Goal: Check status: Check status

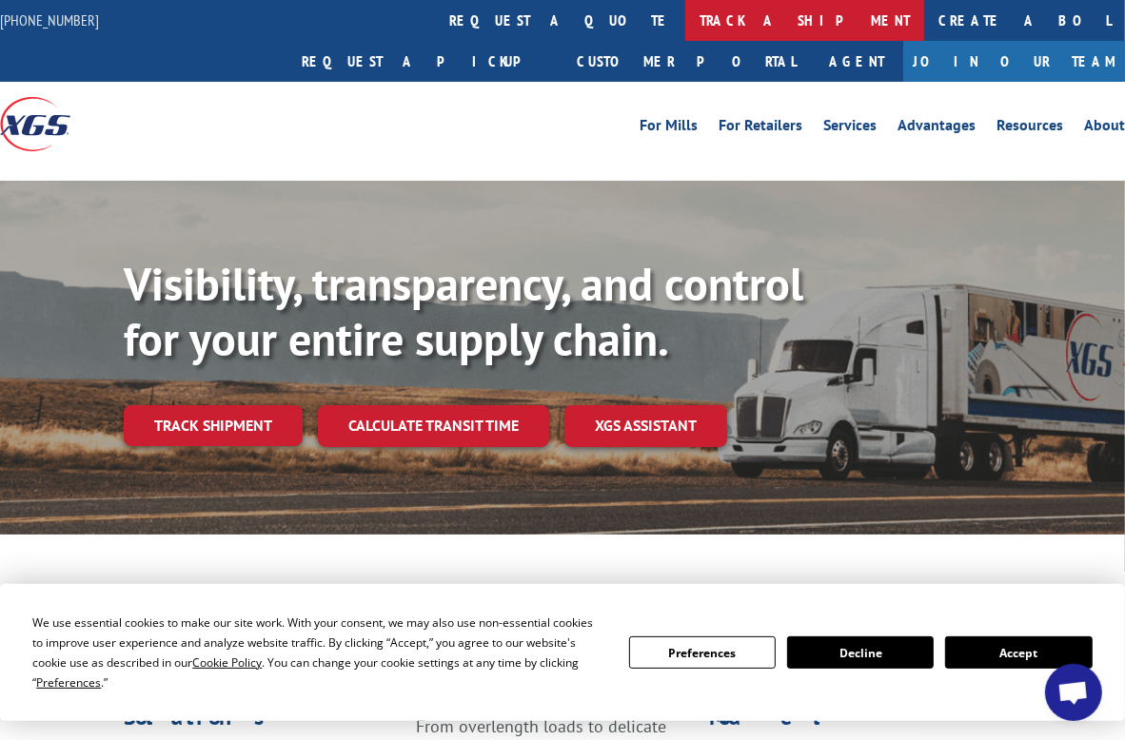
click at [685, 22] on link "track a shipment" at bounding box center [804, 20] width 239 height 41
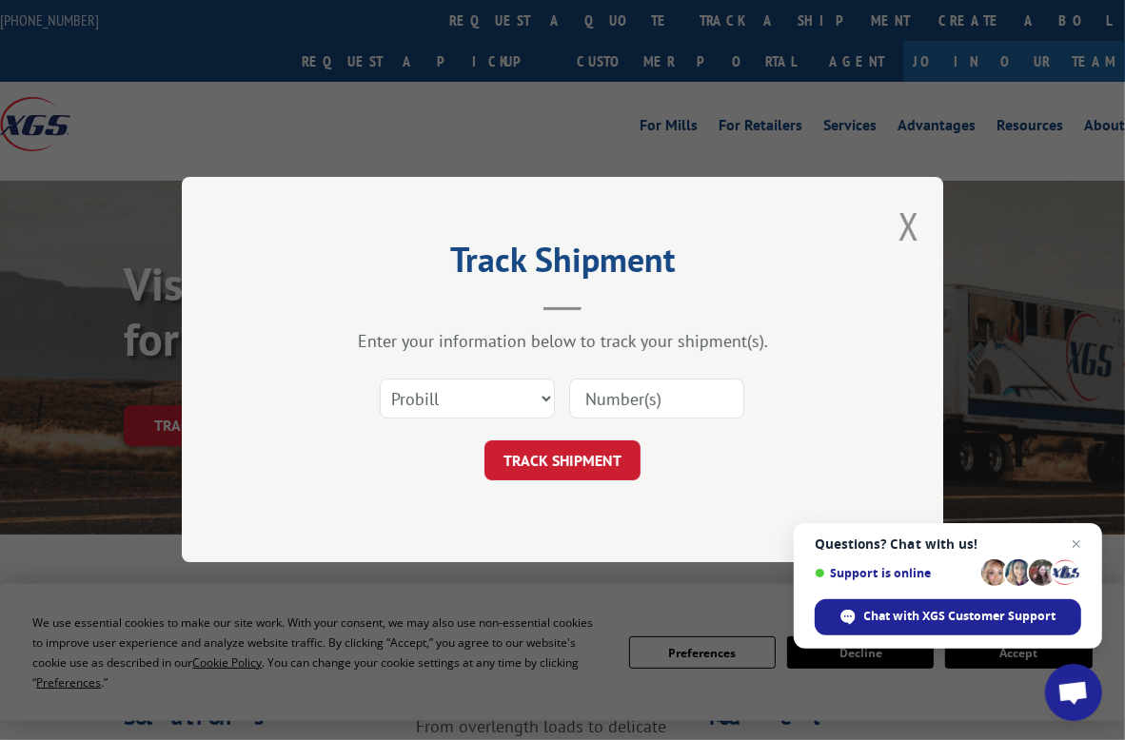
click at [616, 403] on input at bounding box center [656, 400] width 175 height 40
type input "5560262"
click at [559, 458] on button "TRACK SHIPMENT" at bounding box center [562, 462] width 156 height 40
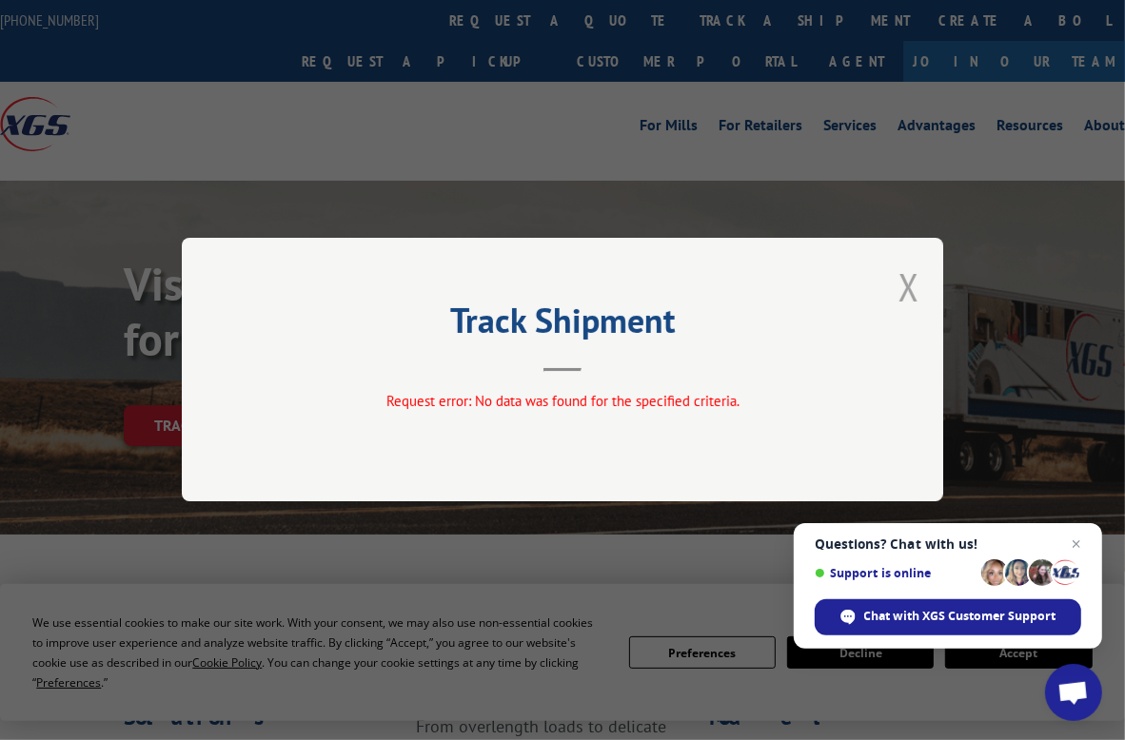
click at [910, 283] on button "Close modal" at bounding box center [908, 287] width 21 height 50
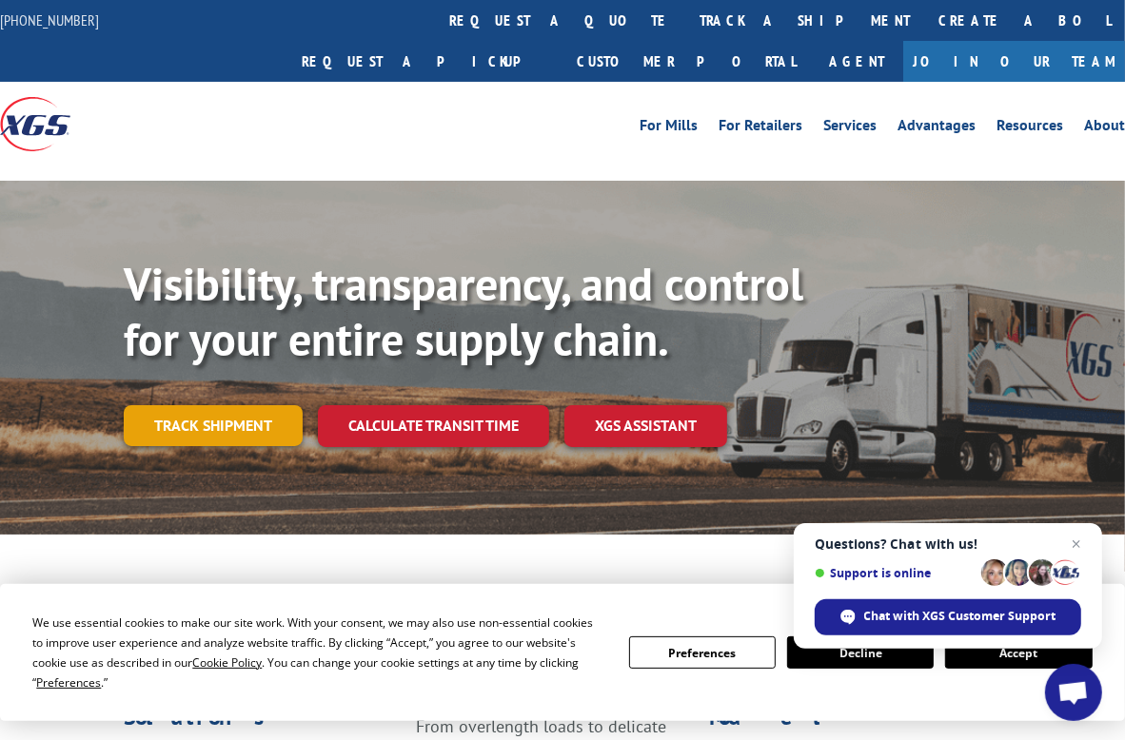
click at [248, 405] on link "Track shipment" at bounding box center [213, 425] width 179 height 40
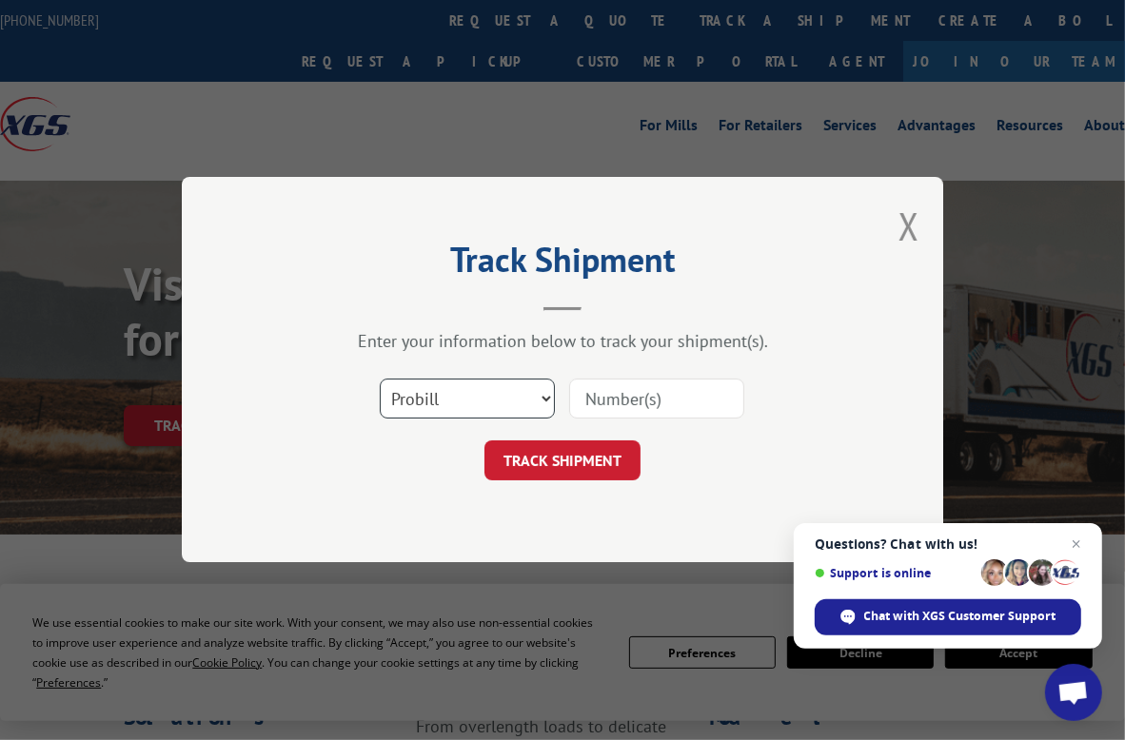
click at [553, 399] on select "Select category... Probill BOL PO" at bounding box center [467, 400] width 175 height 40
select select "bol"
click at [380, 380] on select "Select category... Probill BOL PO" at bounding box center [467, 400] width 175 height 40
click at [588, 404] on input at bounding box center [656, 400] width 175 height 40
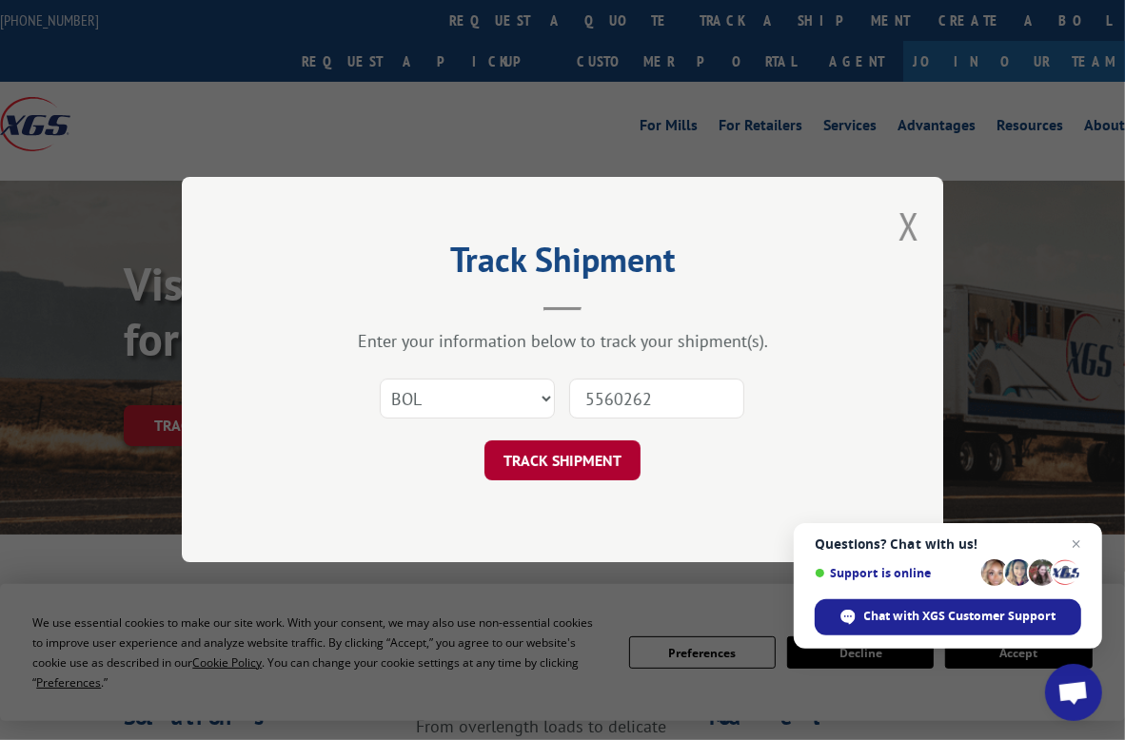
type input "5560262"
click at [575, 461] on button "TRACK SHIPMENT" at bounding box center [562, 462] width 156 height 40
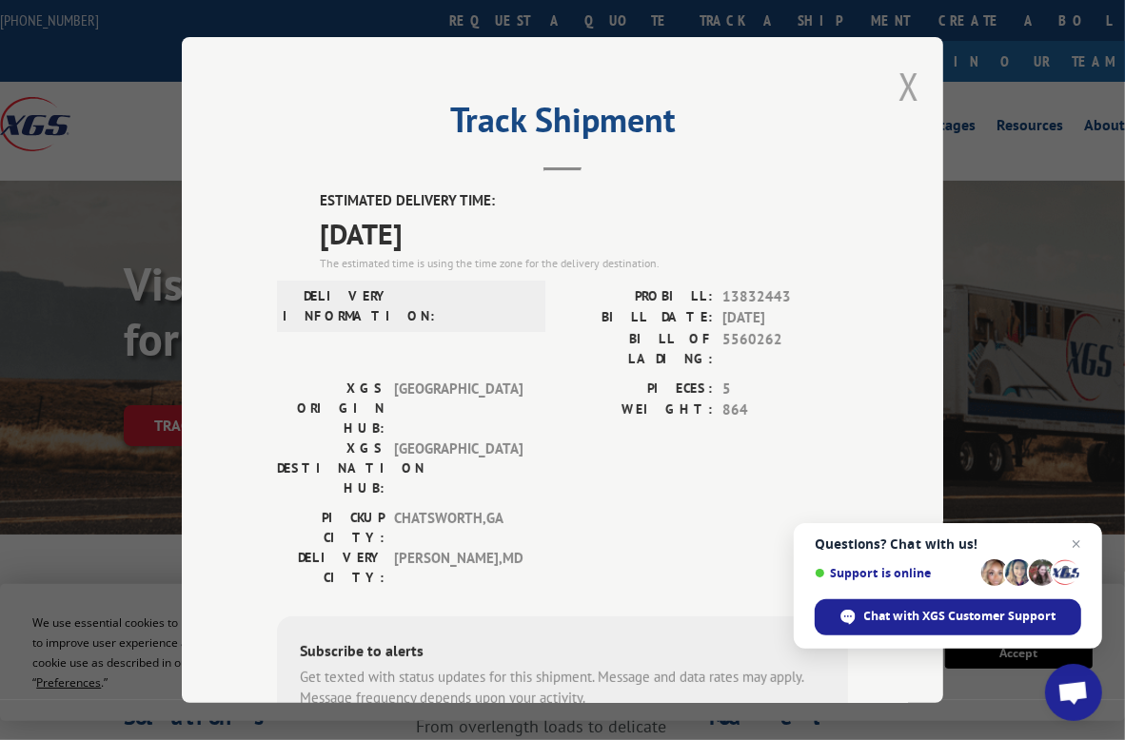
click at [903, 74] on button "Close modal" at bounding box center [908, 86] width 21 height 50
